Goal: Information Seeking & Learning: Learn about a topic

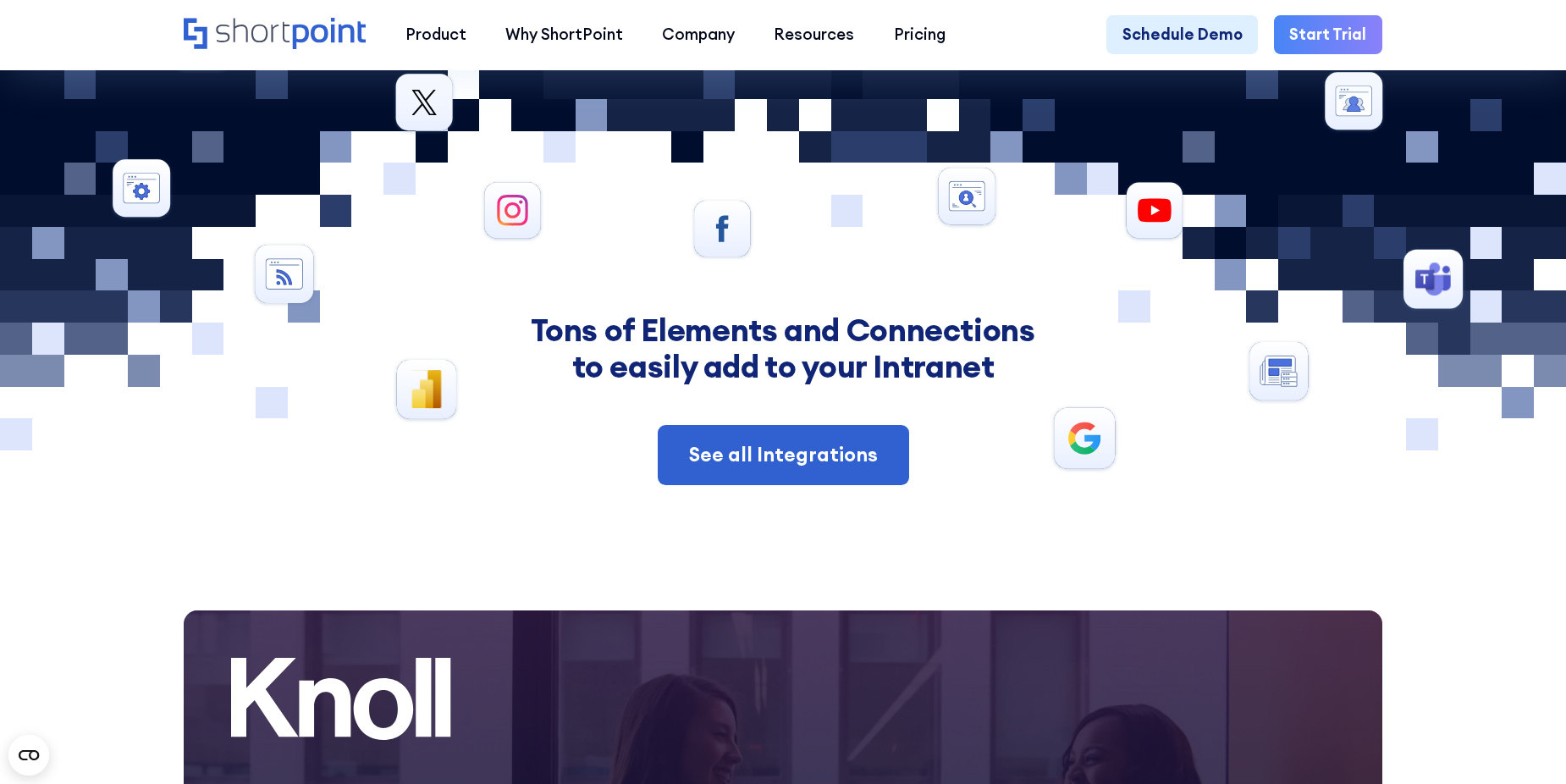
scroll to position [9836, 0]
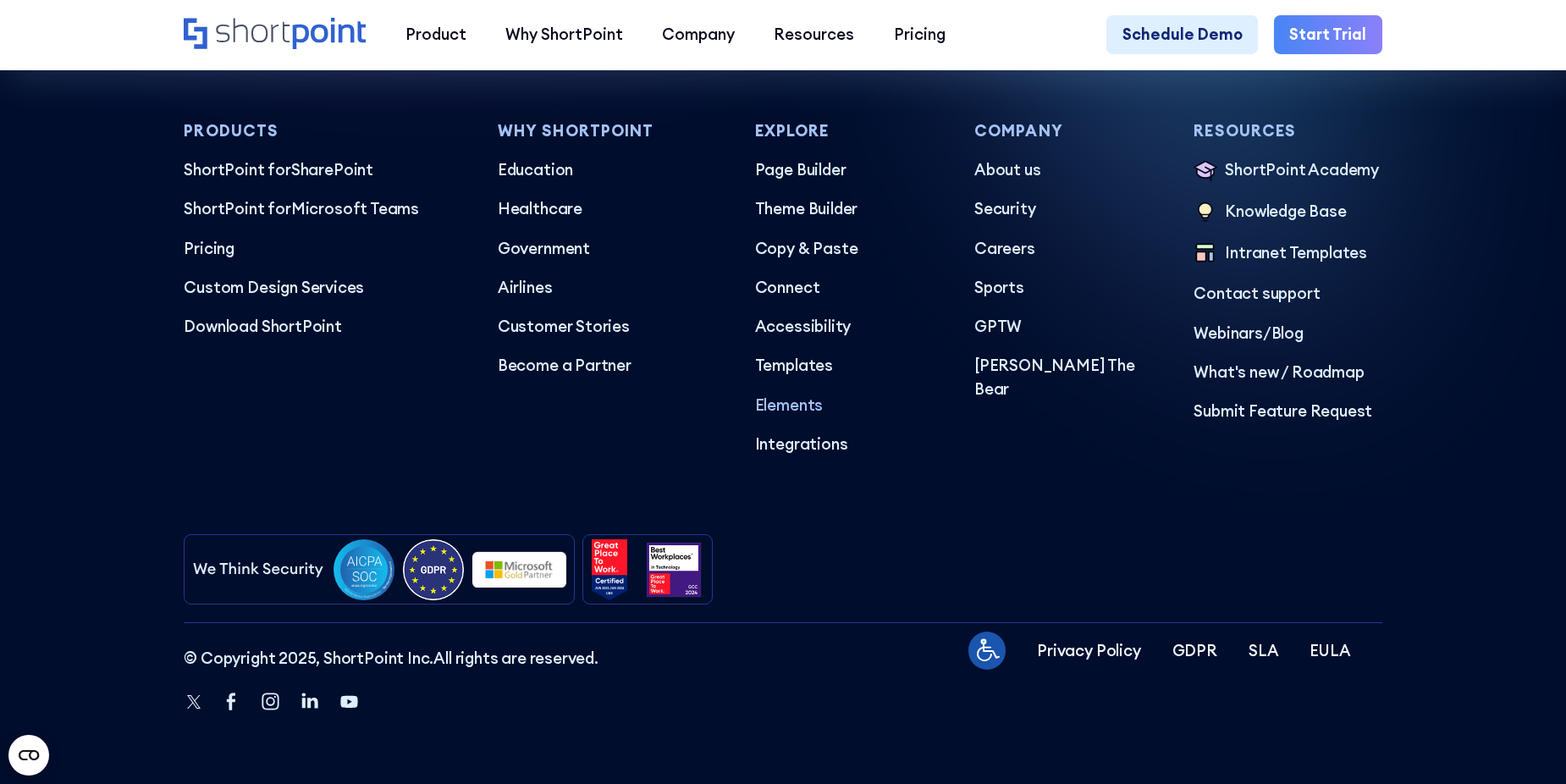
click at [808, 396] on p "Elements" at bounding box center [849, 406] width 188 height 24
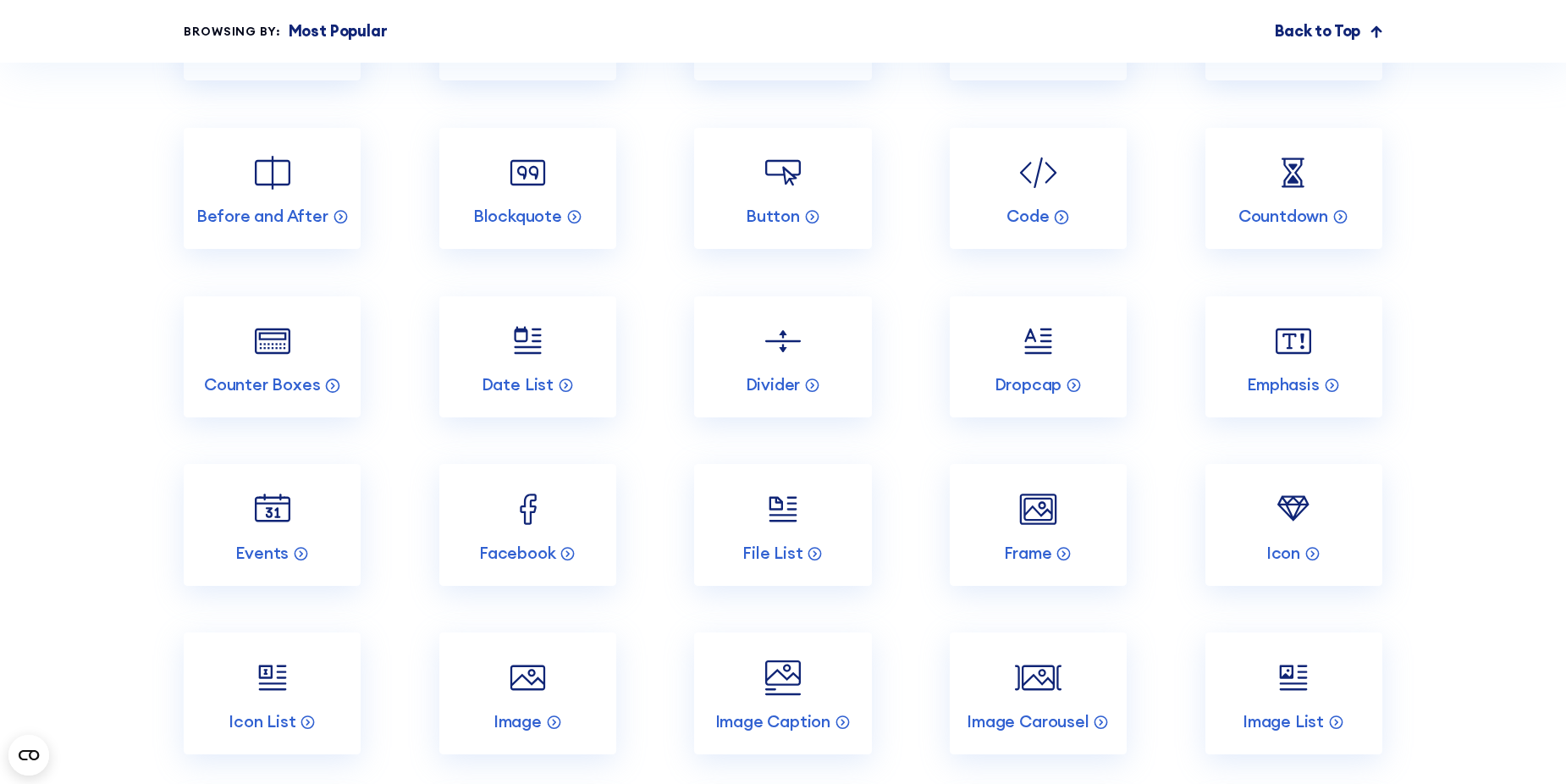
scroll to position [2455, 0]
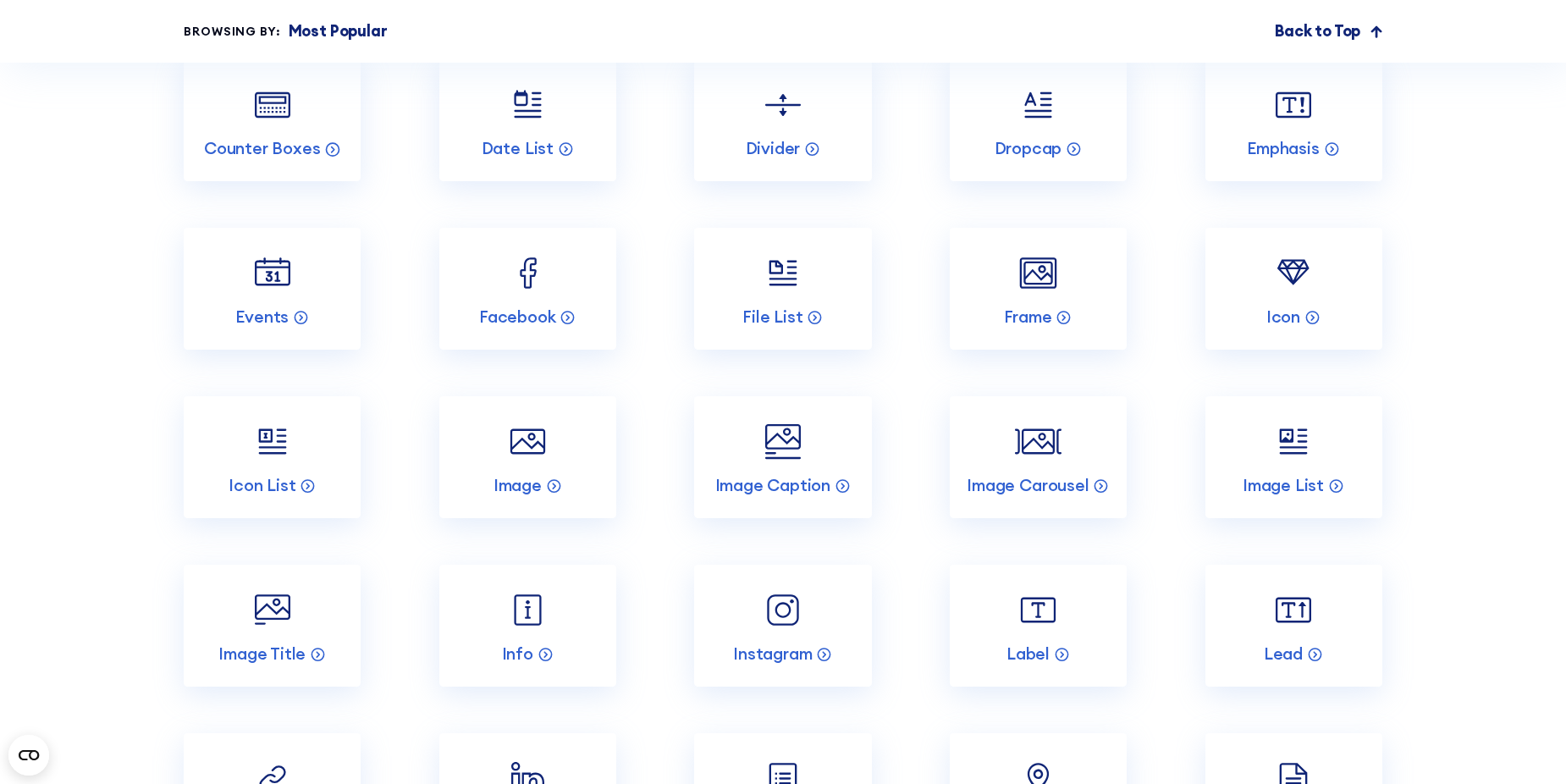
click at [58, 475] on section "Incredible SharePoint Design Elements Each element has been designed to look go…" at bounding box center [783, 641] width 1566 height 2759
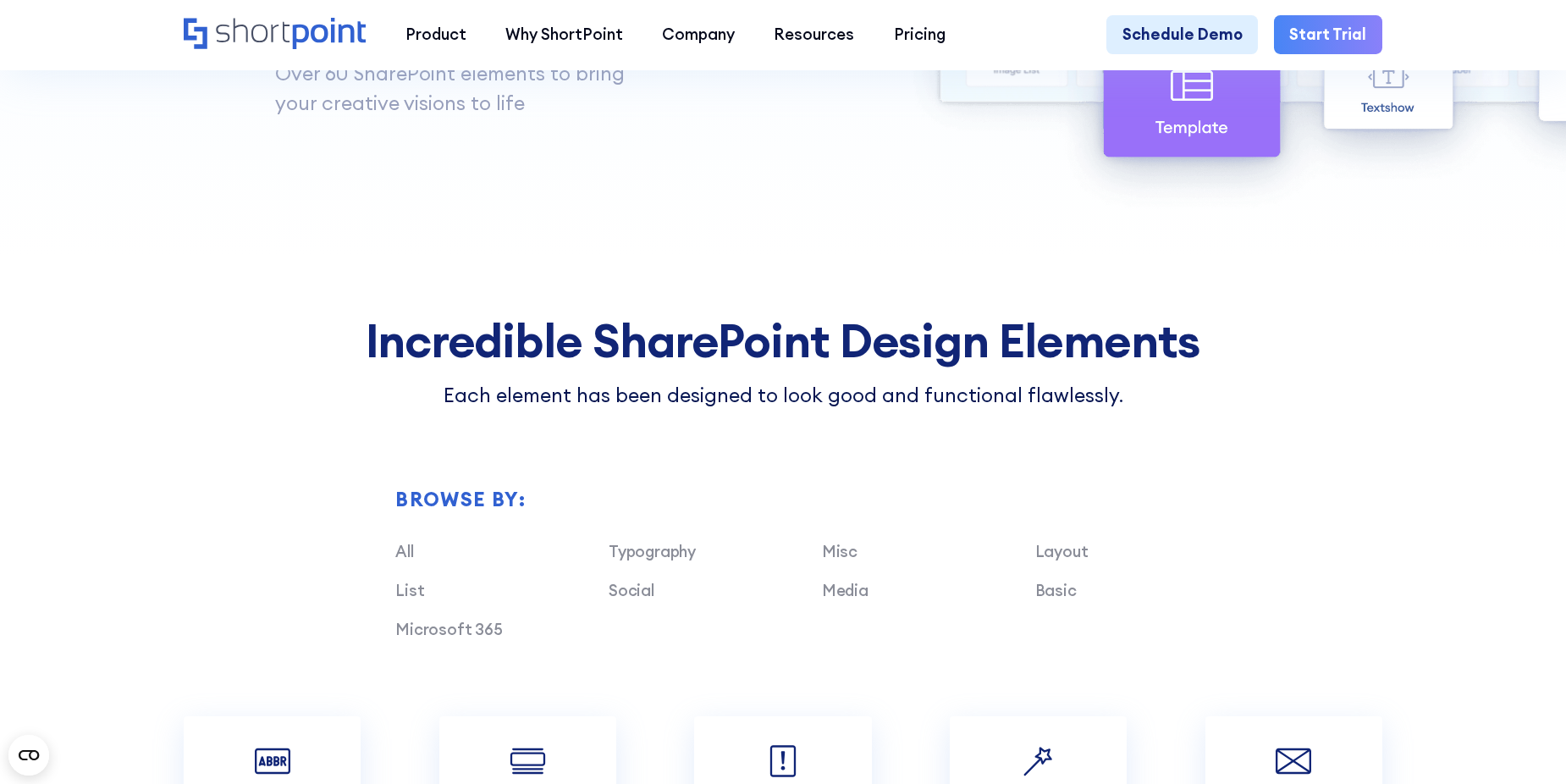
scroll to position [1473, 0]
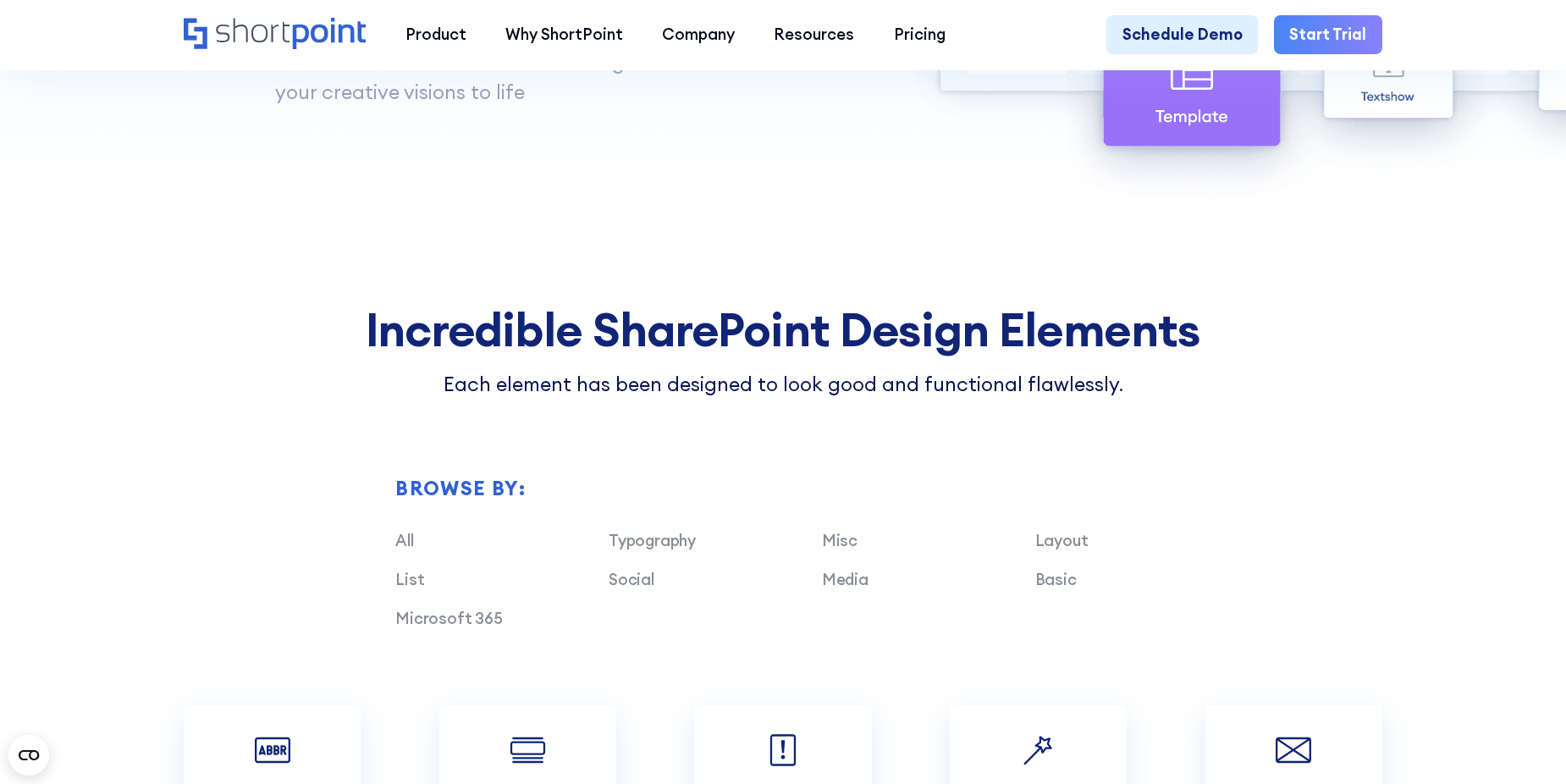
click at [416, 548] on div "All" at bounding box center [492, 541] width 194 height 24
click at [409, 550] on link "All" at bounding box center [404, 540] width 18 height 20
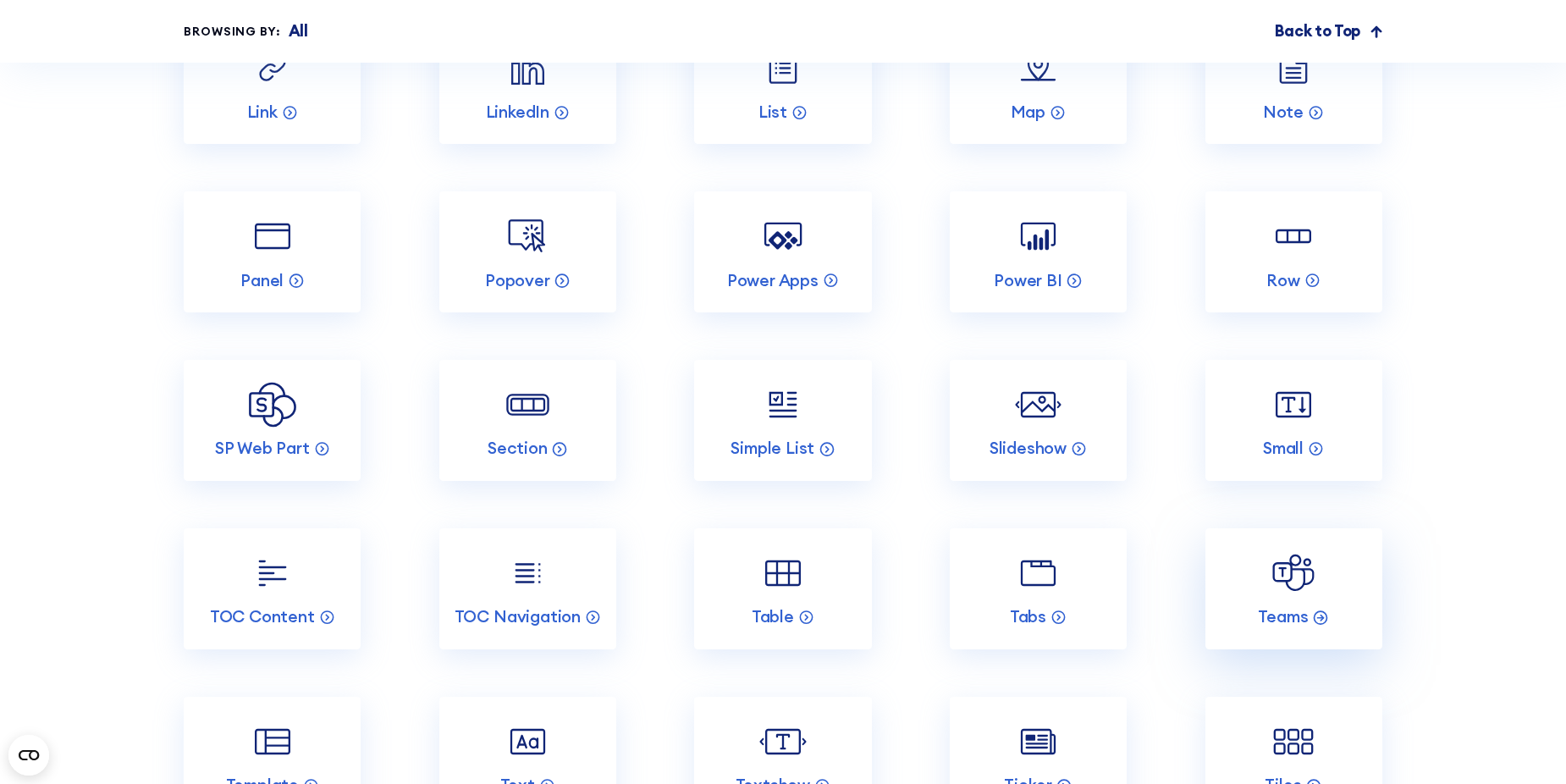
scroll to position [3505, 0]
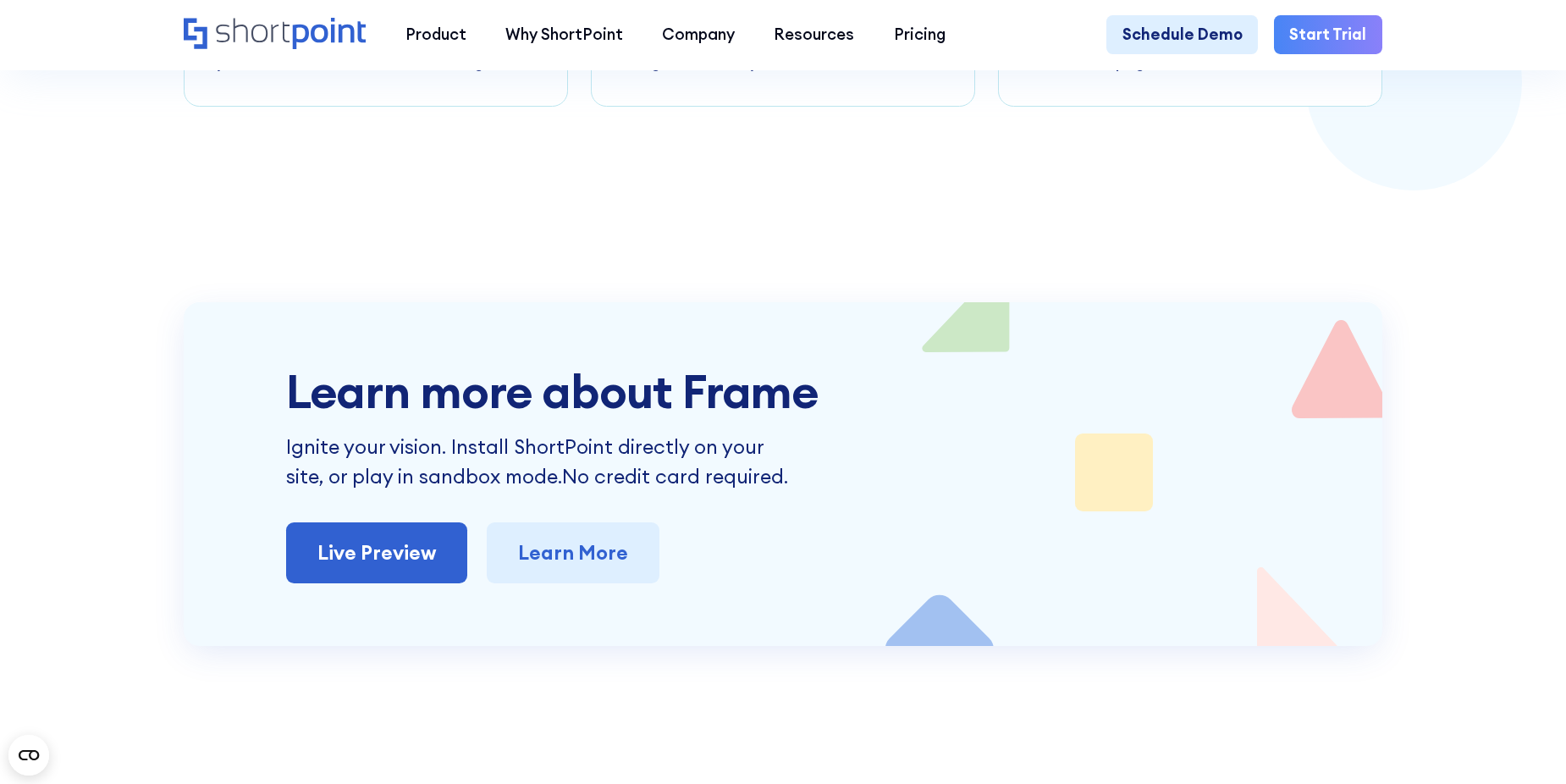
scroll to position [3894, 0]
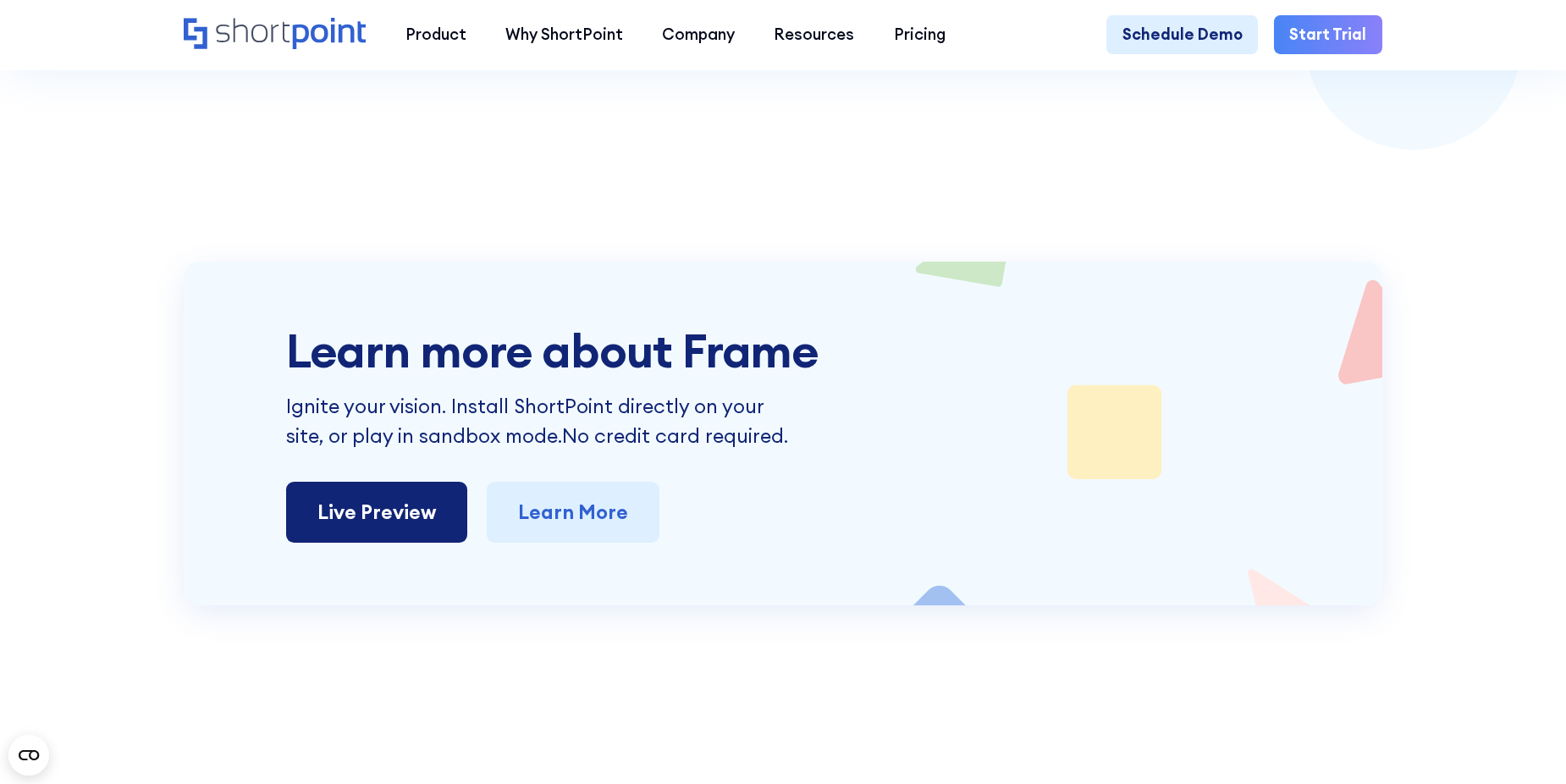
click at [389, 518] on link "Live Preview" at bounding box center [376, 512] width 181 height 61
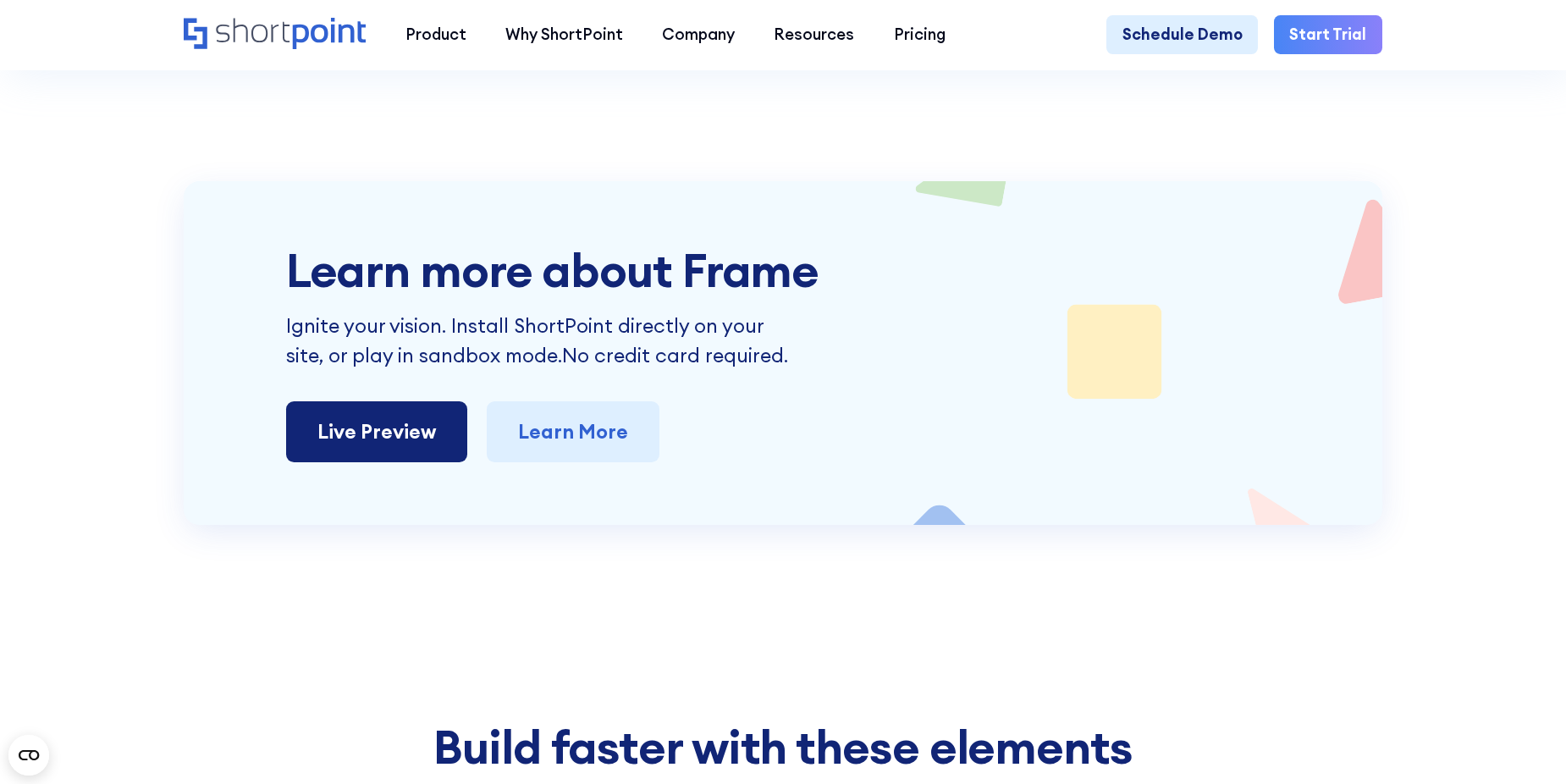
scroll to position [3979, 0]
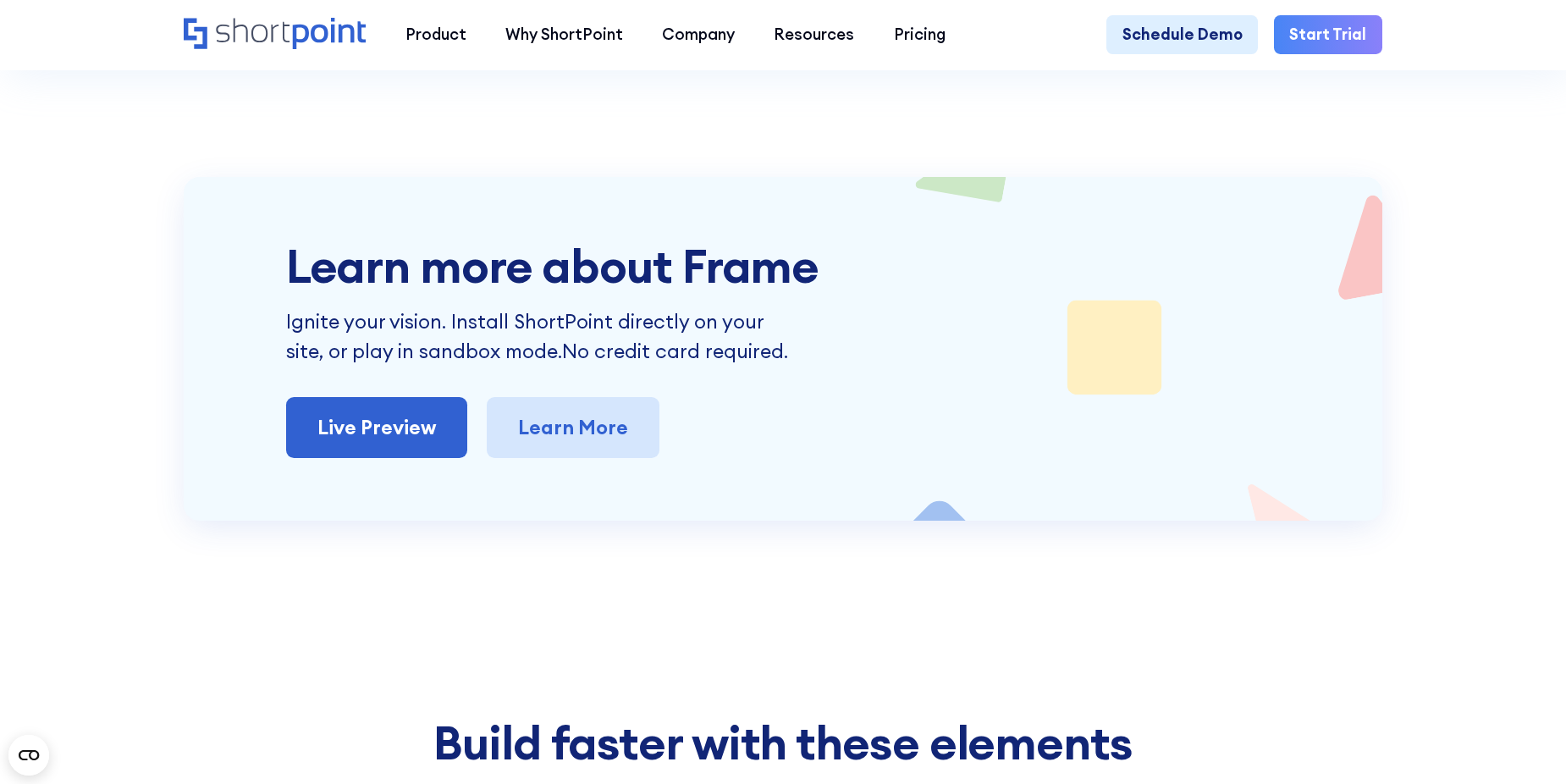
click at [589, 447] on link "Learn More" at bounding box center [573, 427] width 173 height 61
